Goal: Navigation & Orientation: Understand site structure

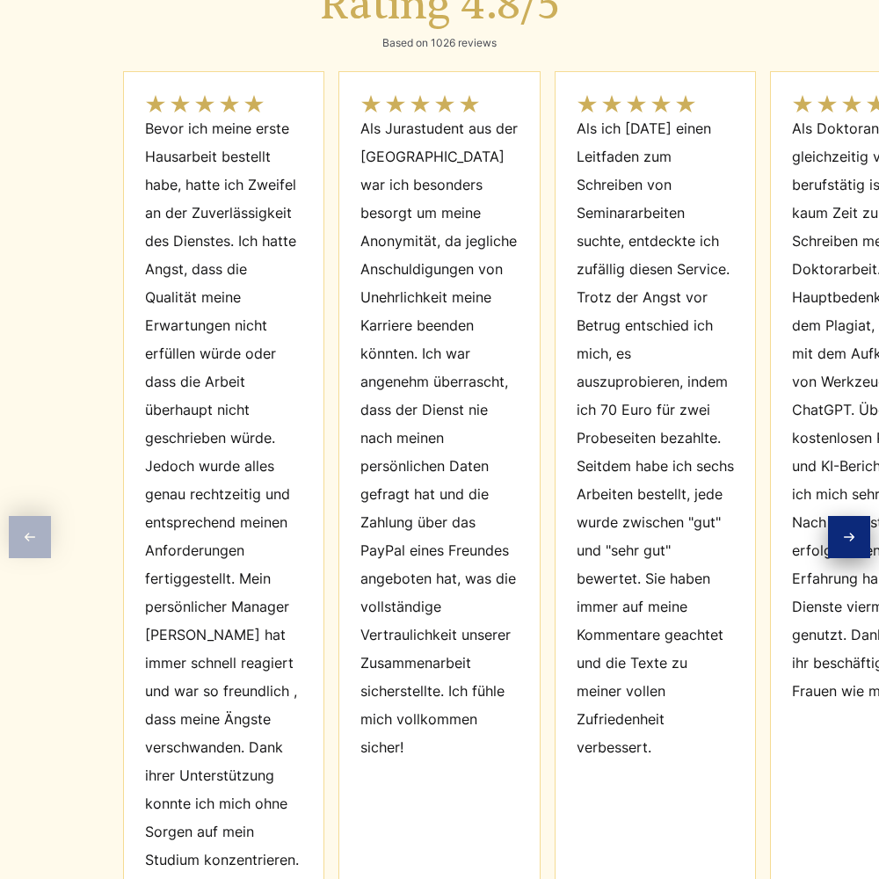
scroll to position [7932, 0]
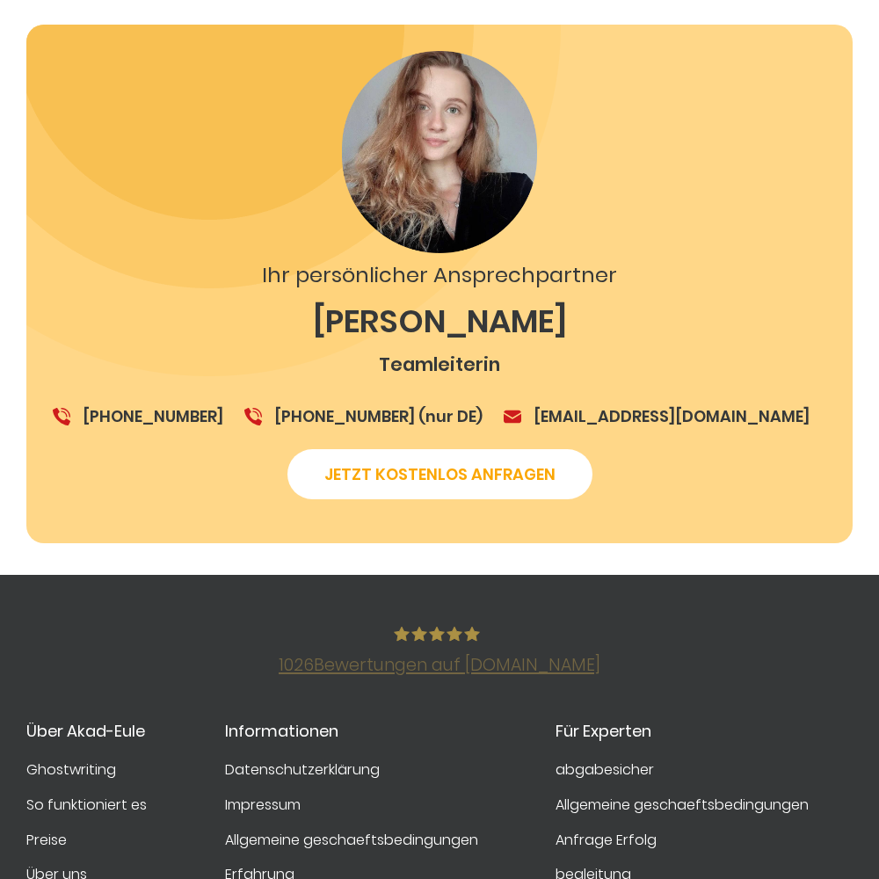
scroll to position [3066, 0]
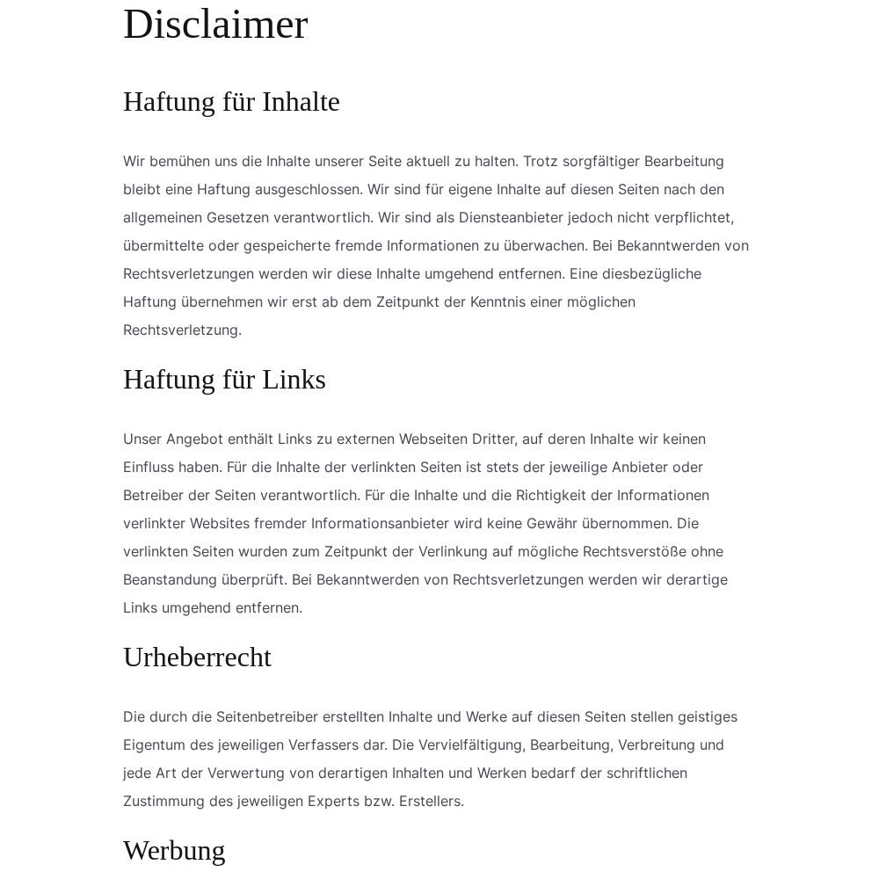
scroll to position [1640, 0]
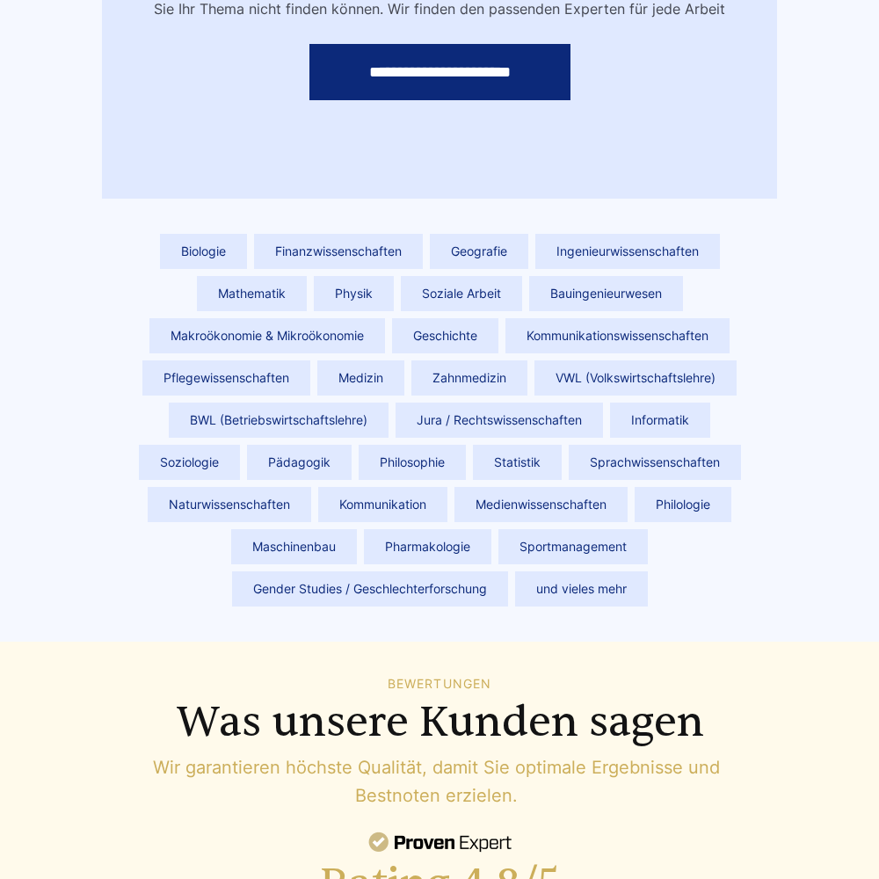
scroll to position [7912, 0]
